Goal: Information Seeking & Learning: Learn about a topic

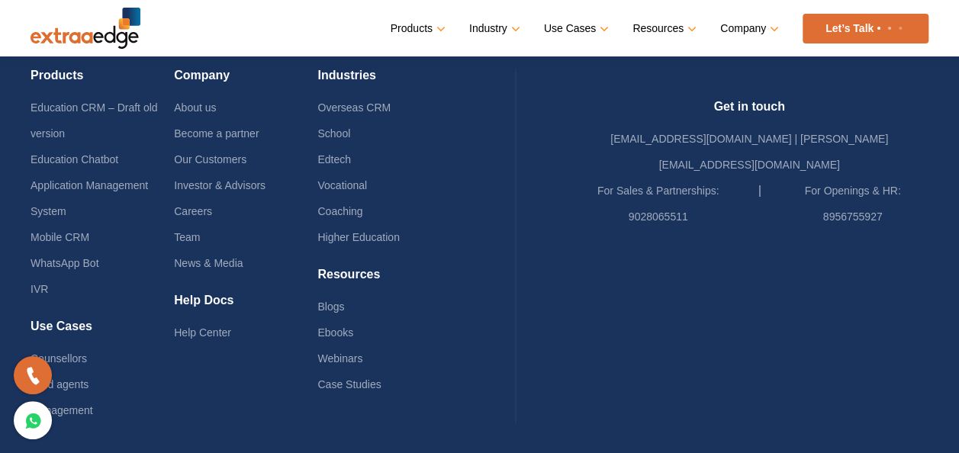
scroll to position [3840, 0]
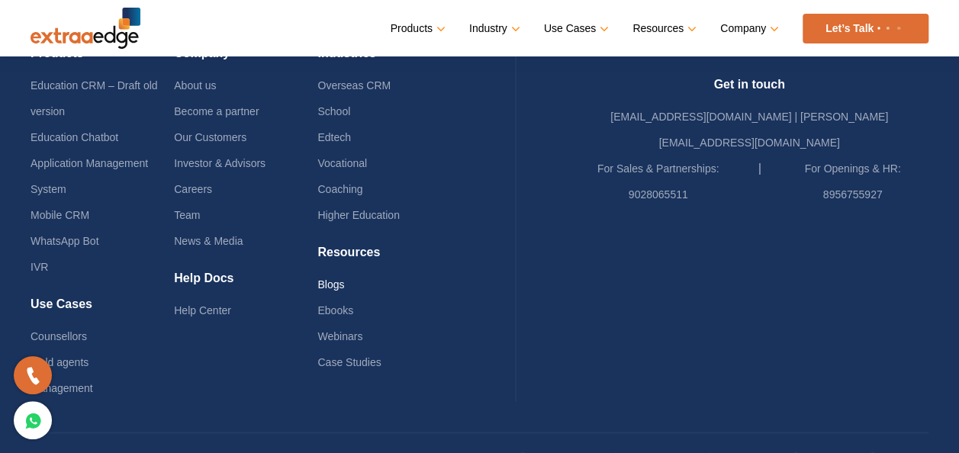
click at [344, 279] on link "Blogs" at bounding box center [330, 285] width 27 height 12
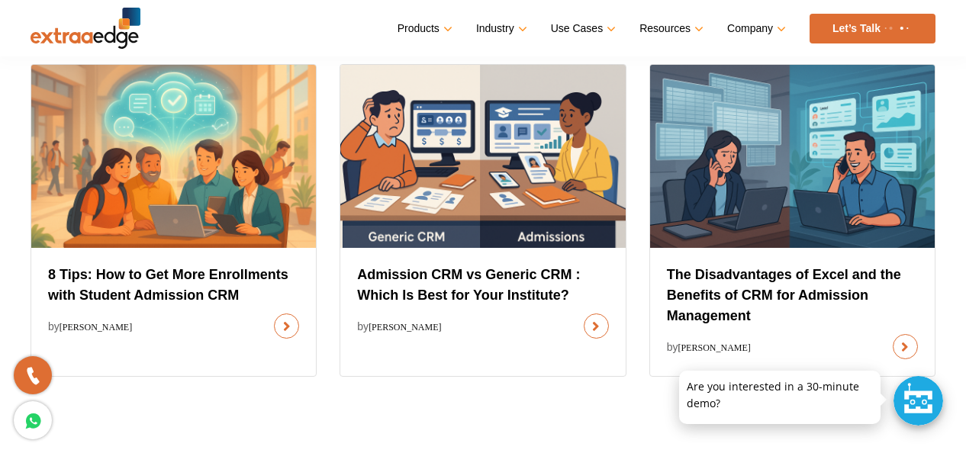
scroll to position [880, 0]
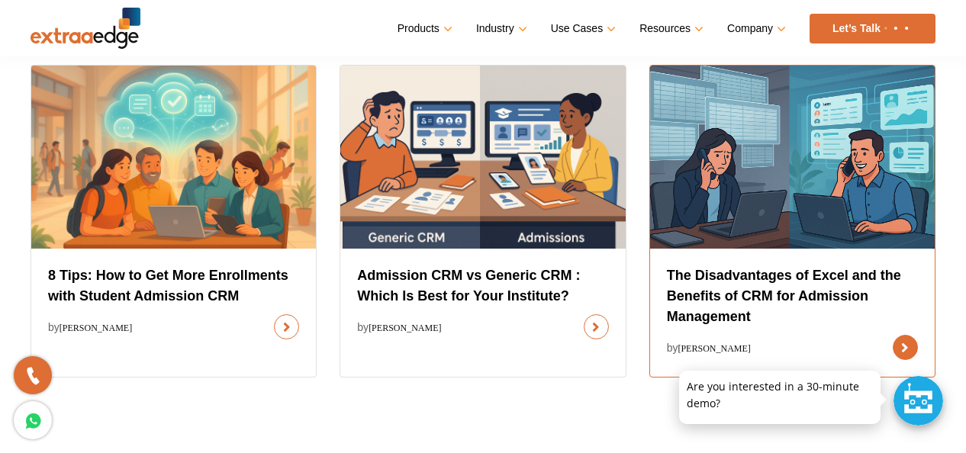
click at [893, 335] on link at bounding box center [905, 347] width 25 height 25
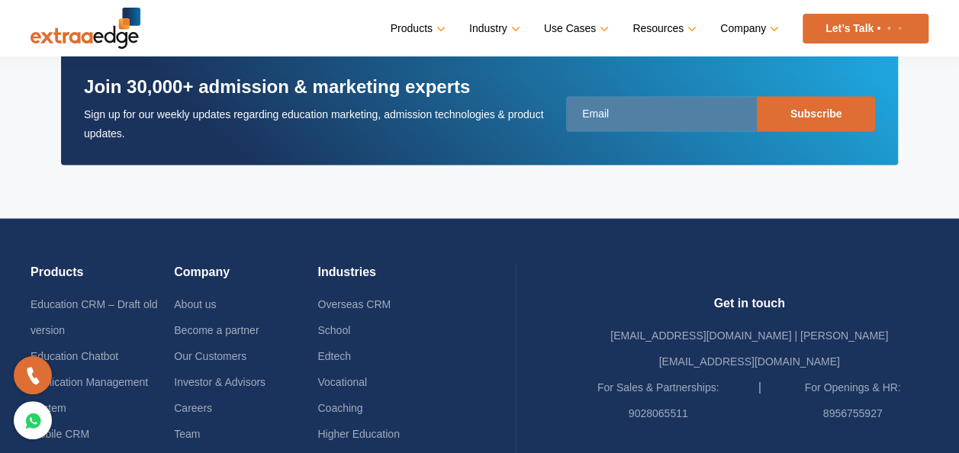
scroll to position [7068, 0]
